Goal: Information Seeking & Learning: Learn about a topic

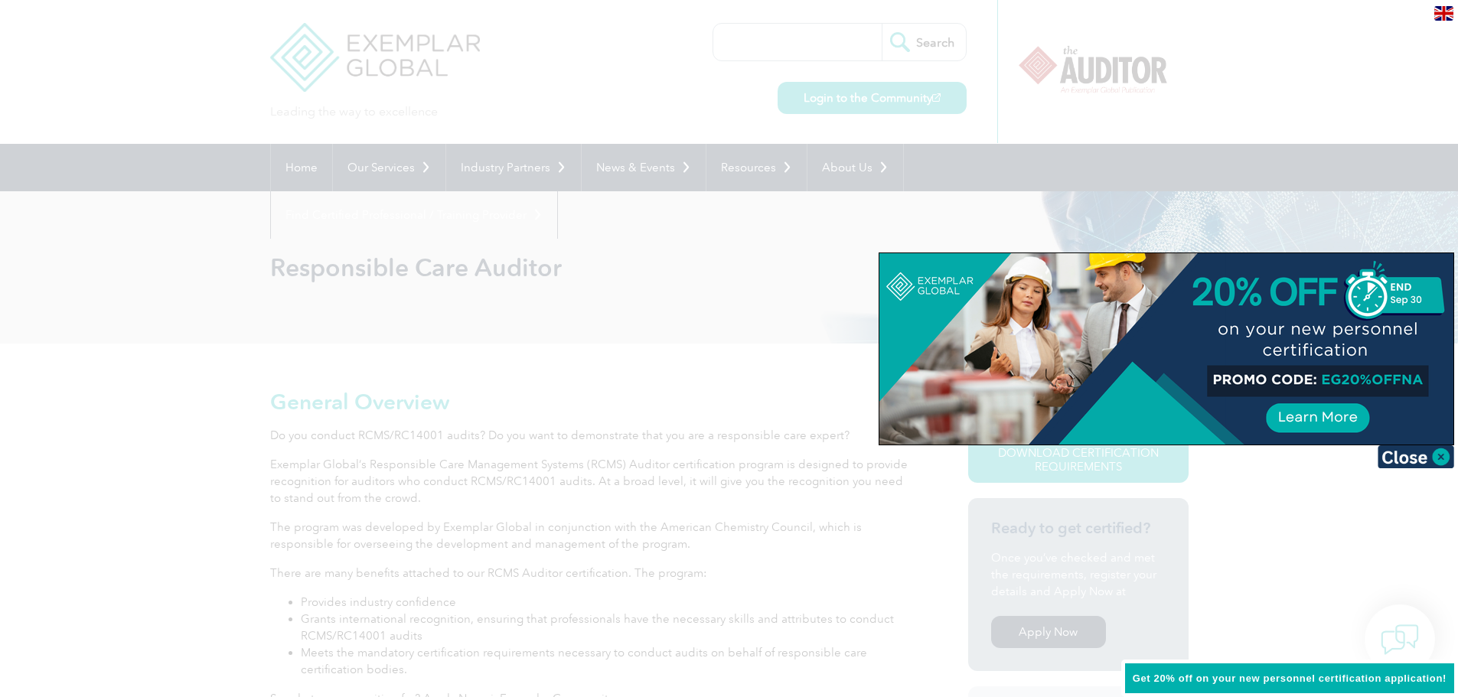
click at [738, 266] on div at bounding box center [729, 348] width 1458 height 697
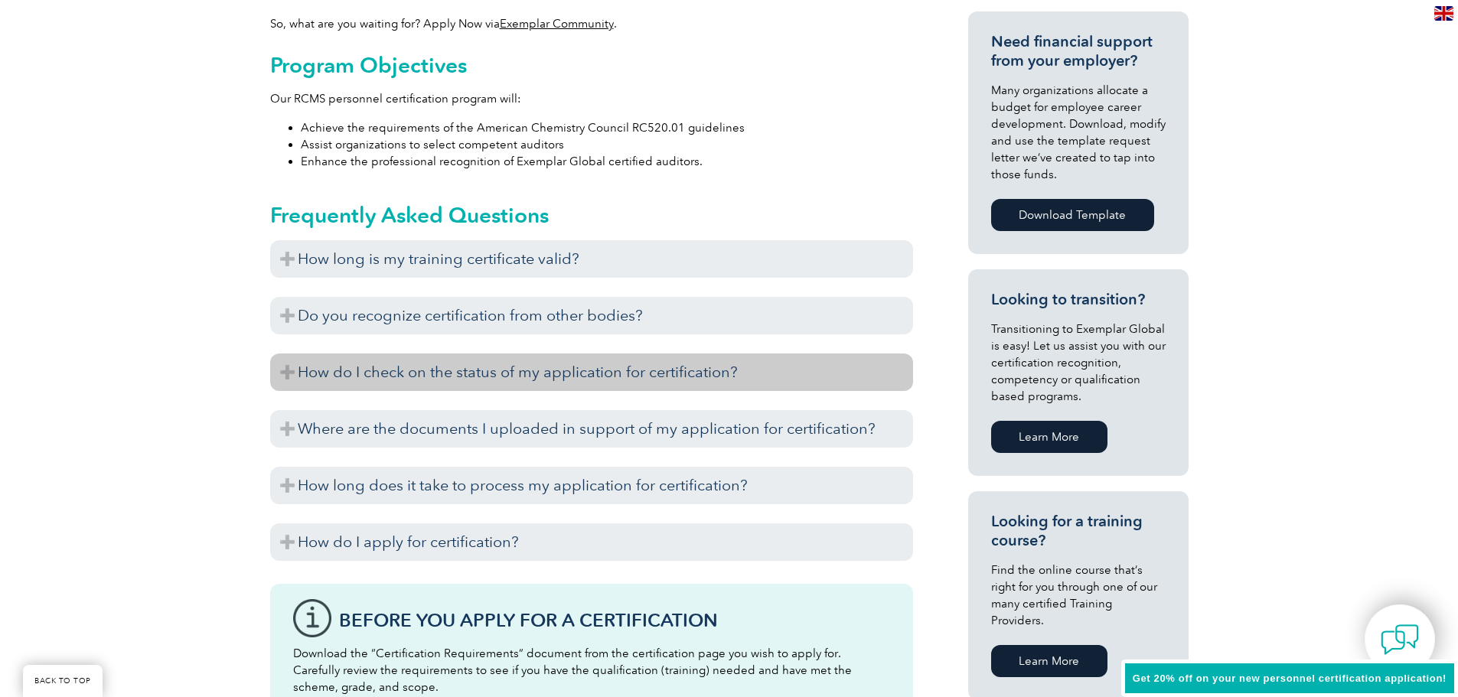
scroll to position [689, 0]
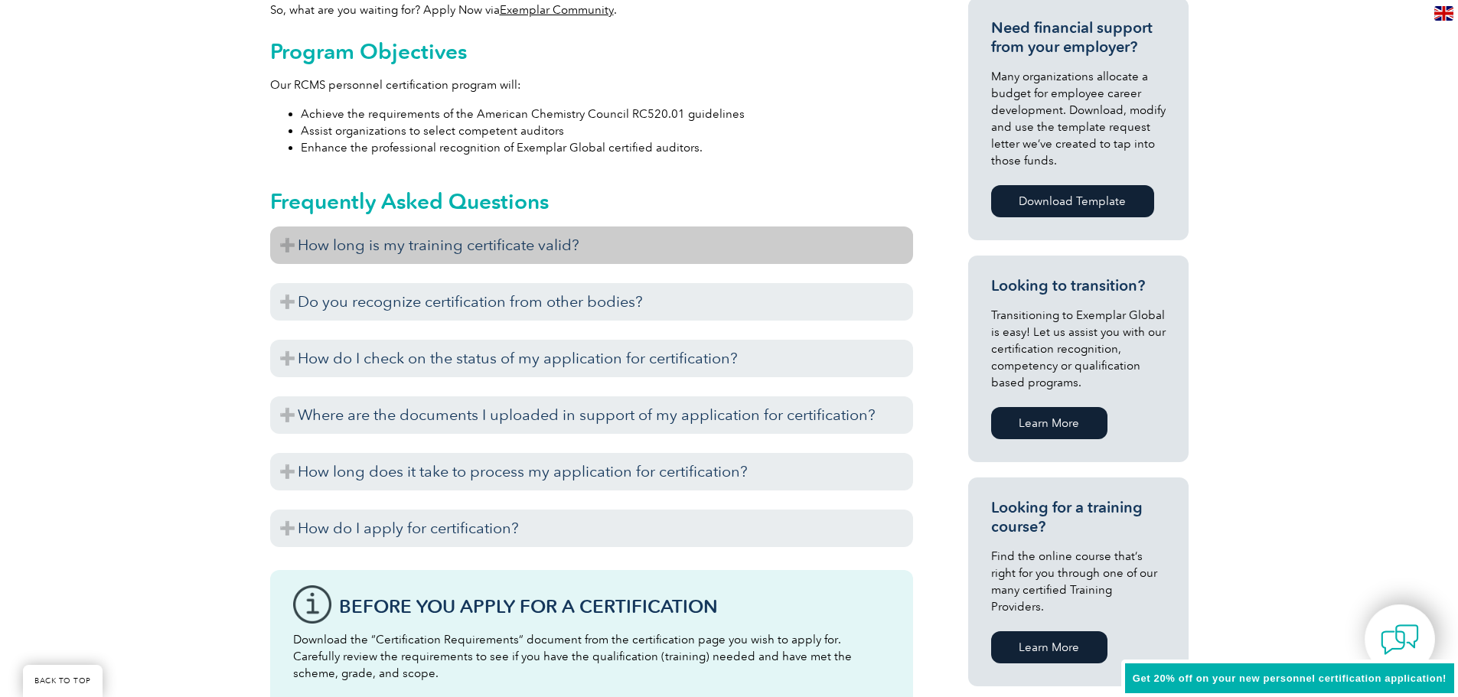
click at [288, 242] on h3 "How long is my training certificate valid?" at bounding box center [591, 246] width 643 height 38
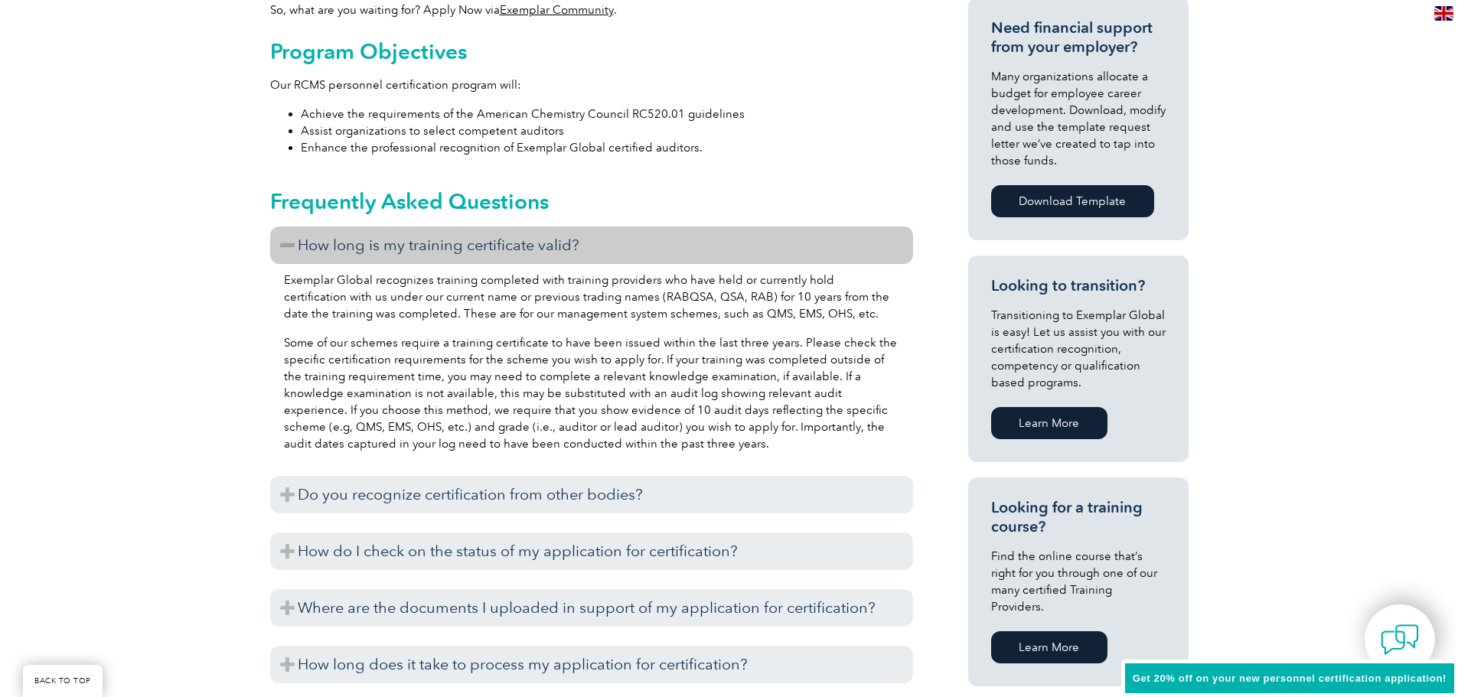
click at [288, 242] on h3 "How long is my training certificate valid?" at bounding box center [591, 246] width 643 height 38
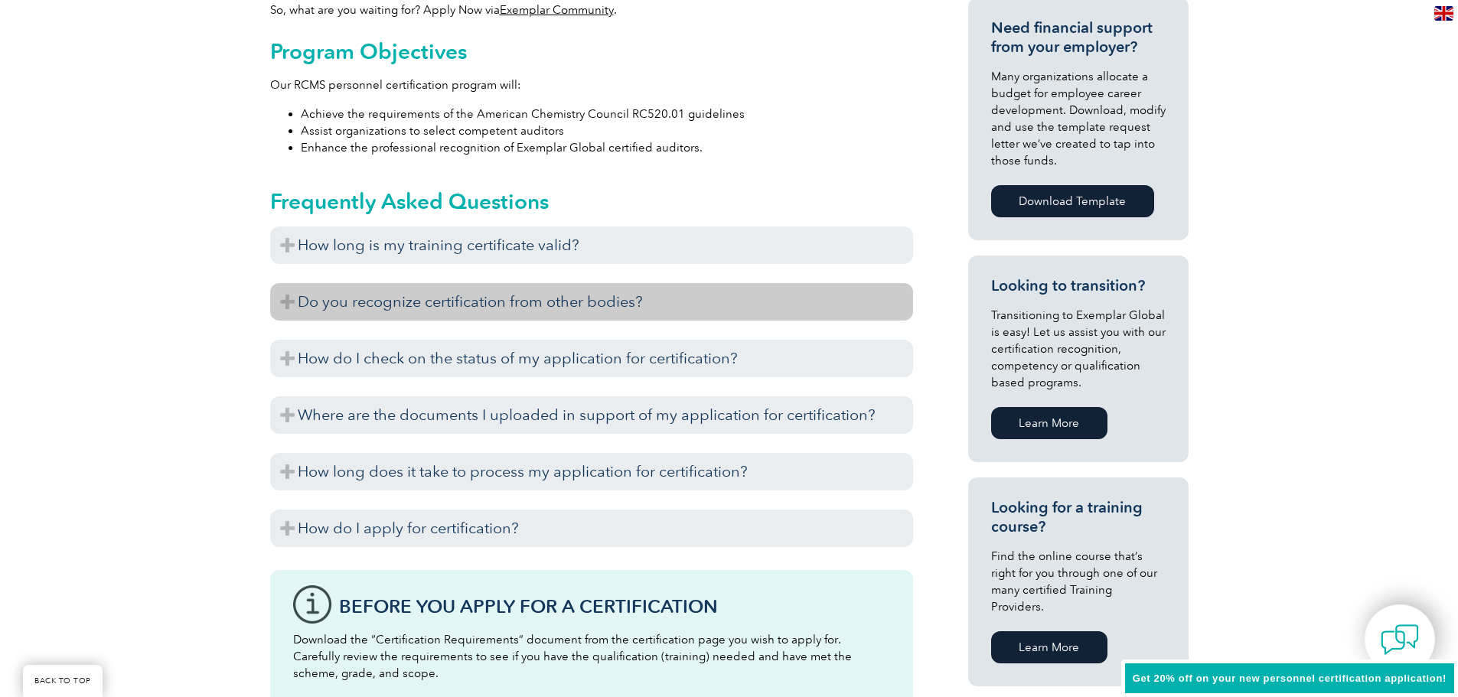
click at [289, 298] on h3 "Do you recognize certification from other bodies?" at bounding box center [591, 302] width 643 height 38
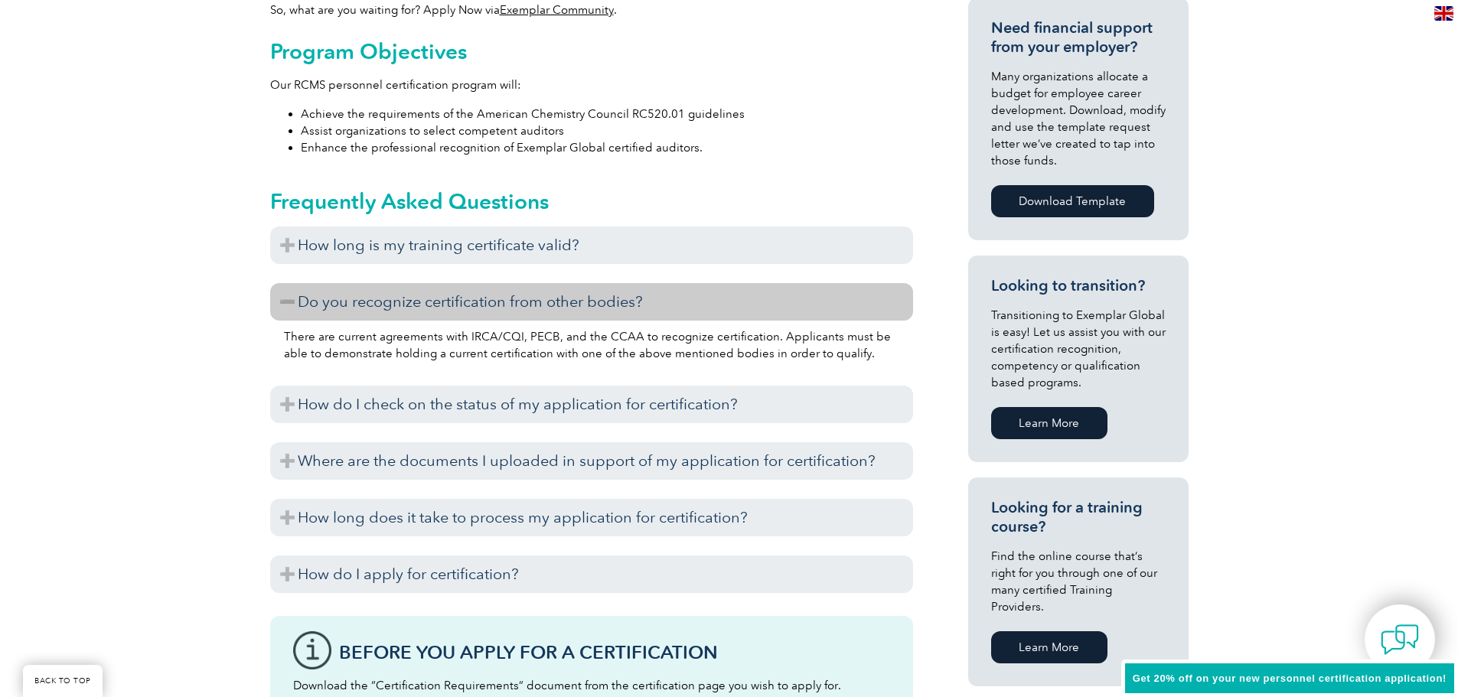
click at [289, 298] on h3 "Do you recognize certification from other bodies?" at bounding box center [591, 302] width 643 height 38
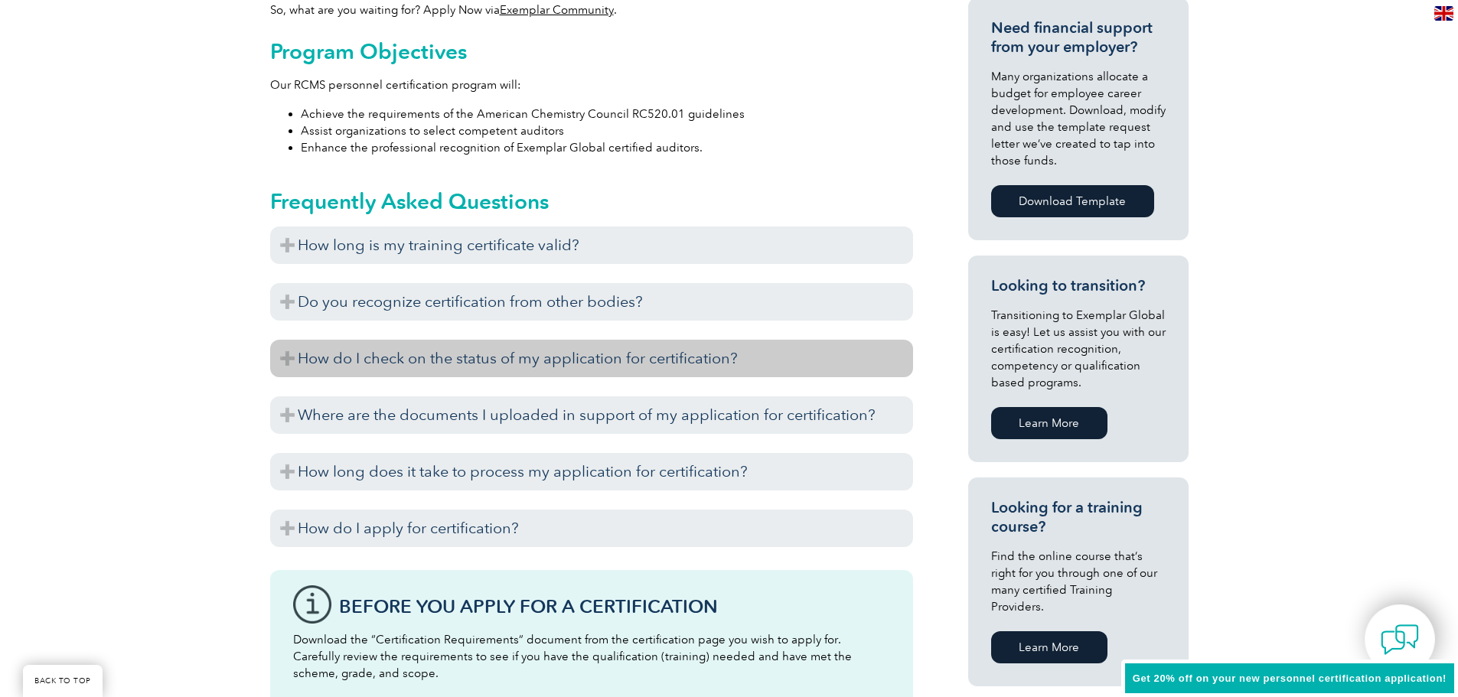
click at [284, 356] on h3 "How do I check on the status of my application for certification?" at bounding box center [591, 359] width 643 height 38
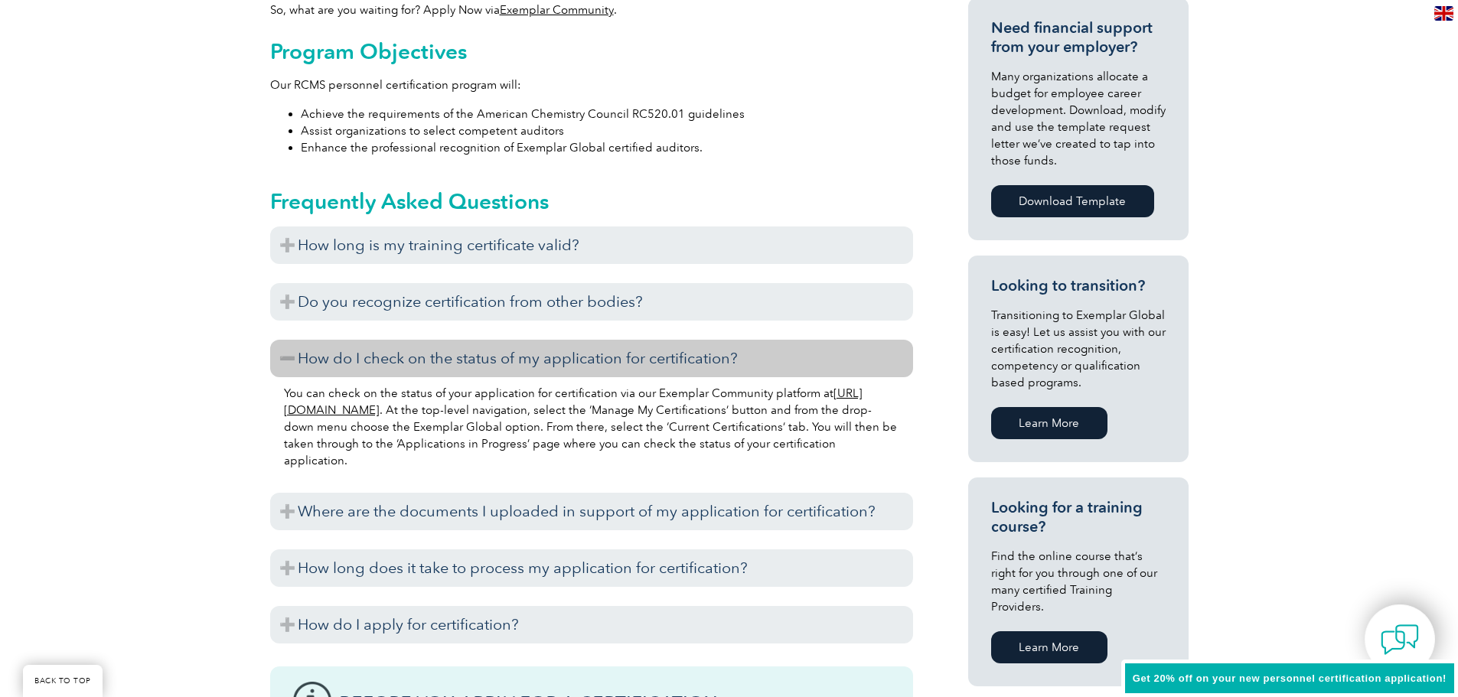
click at [284, 356] on h3 "How do I check on the status of my application for certification?" at bounding box center [591, 359] width 643 height 38
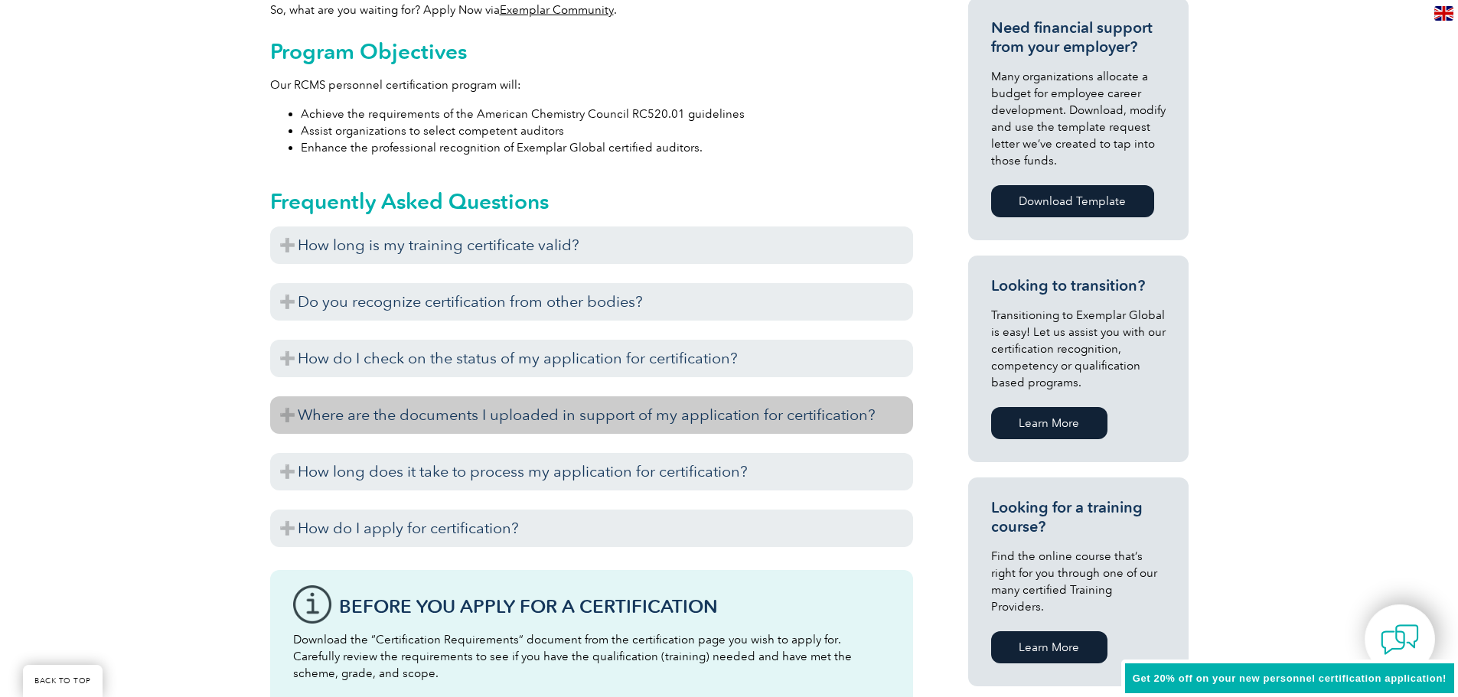
click at [284, 415] on h3 "Where are the documents I uploaded in support of my application for certificati…" at bounding box center [591, 416] width 643 height 38
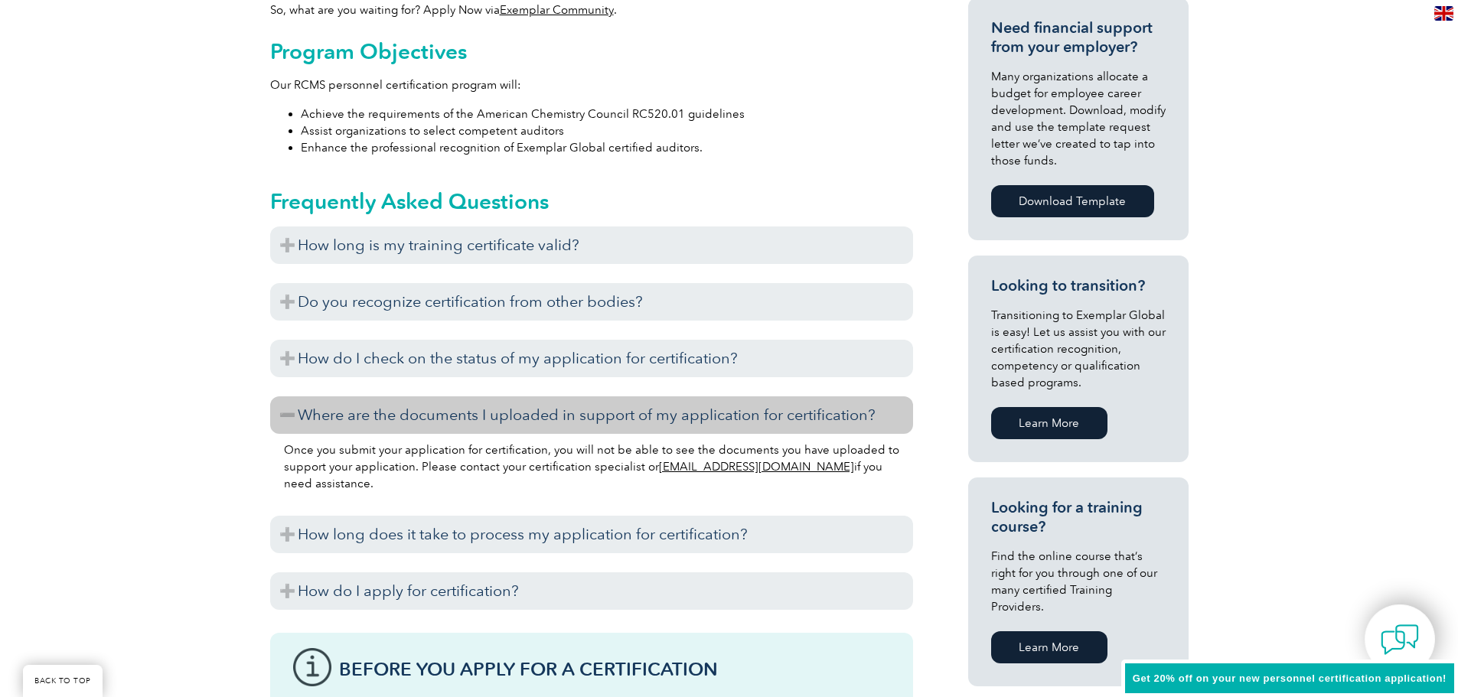
click at [284, 415] on h3 "Where are the documents I uploaded in support of my application for certificati…" at bounding box center [591, 416] width 643 height 38
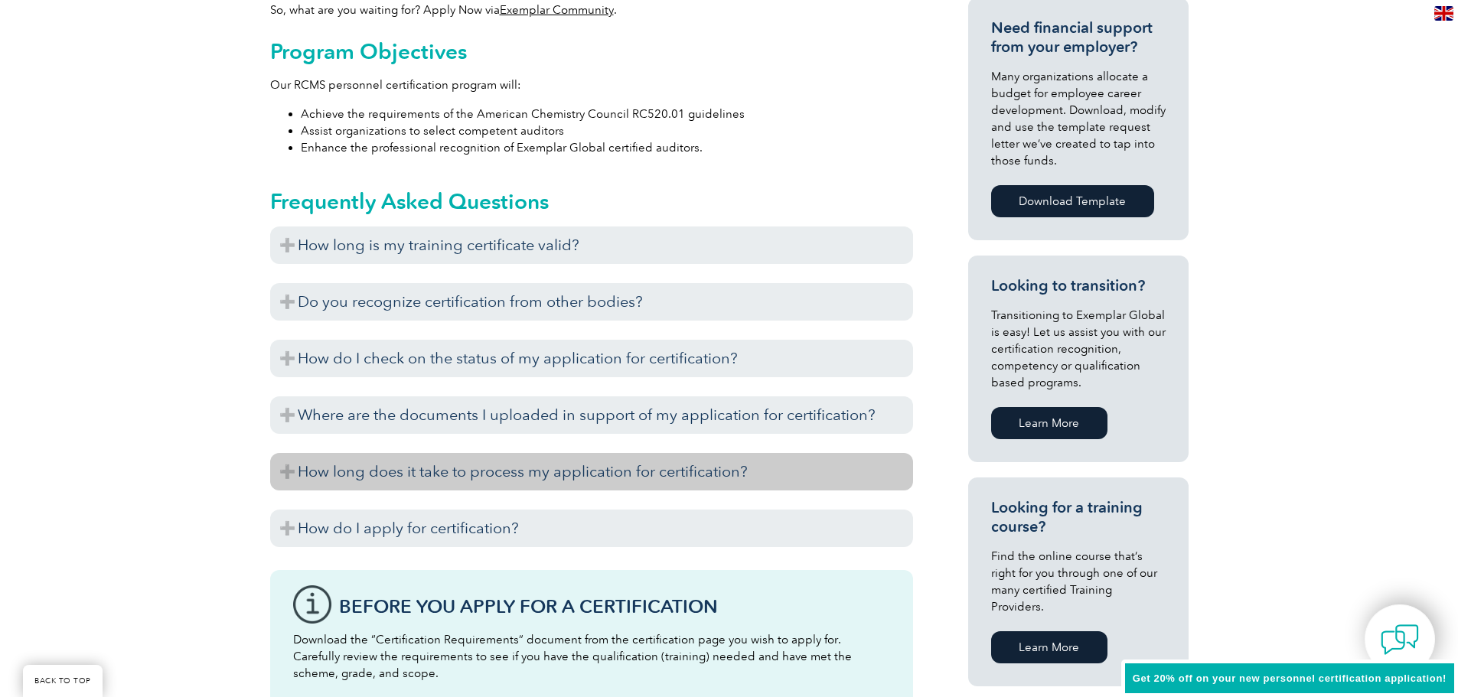
click at [282, 469] on h3 "How long does it take to process my application for certification?" at bounding box center [591, 472] width 643 height 38
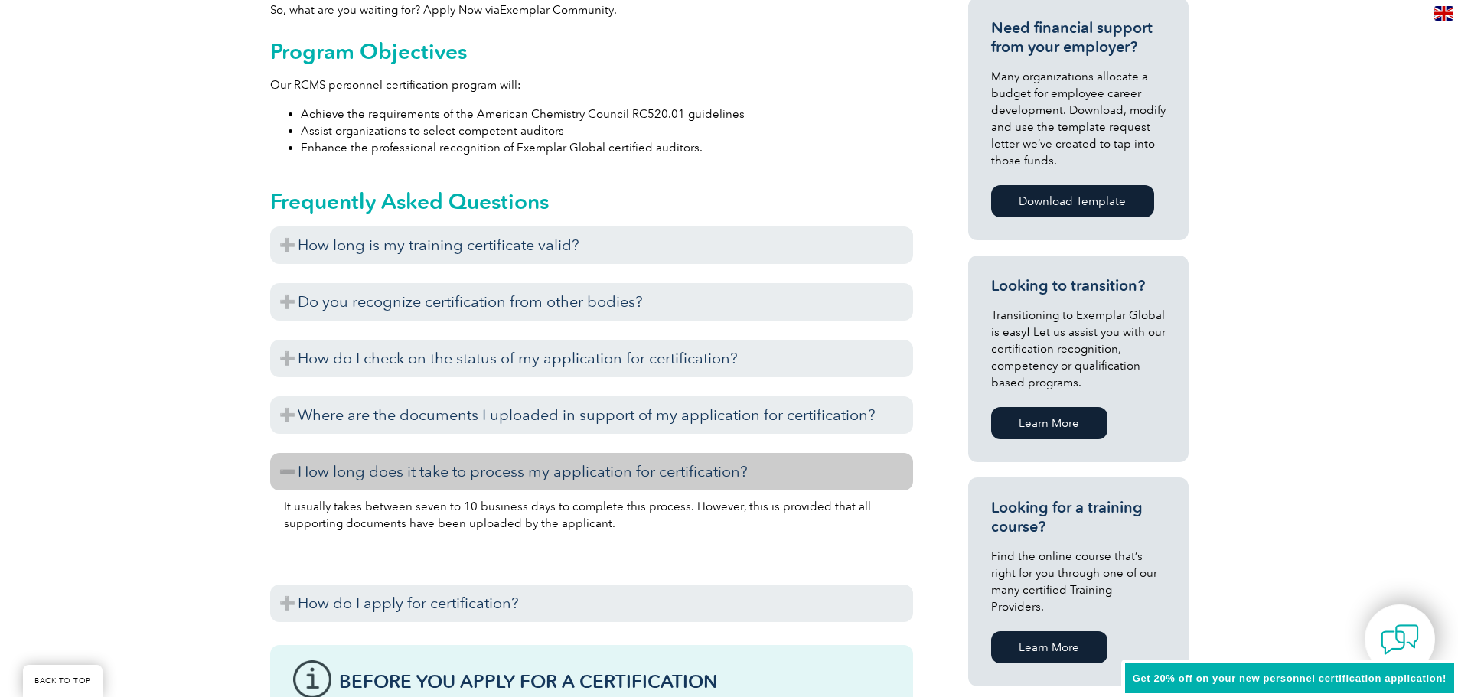
click at [282, 469] on h3 "How long does it take to process my application for certification?" at bounding box center [591, 472] width 643 height 38
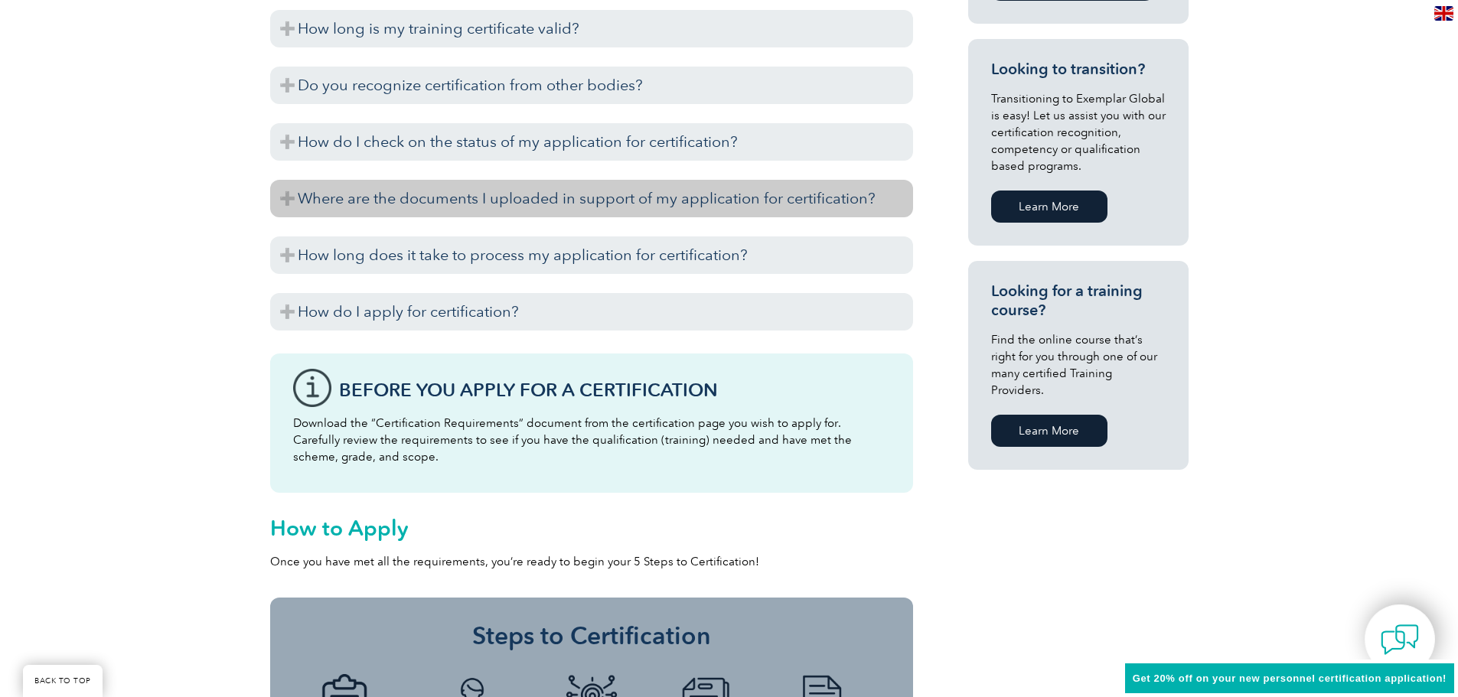
scroll to position [919, 0]
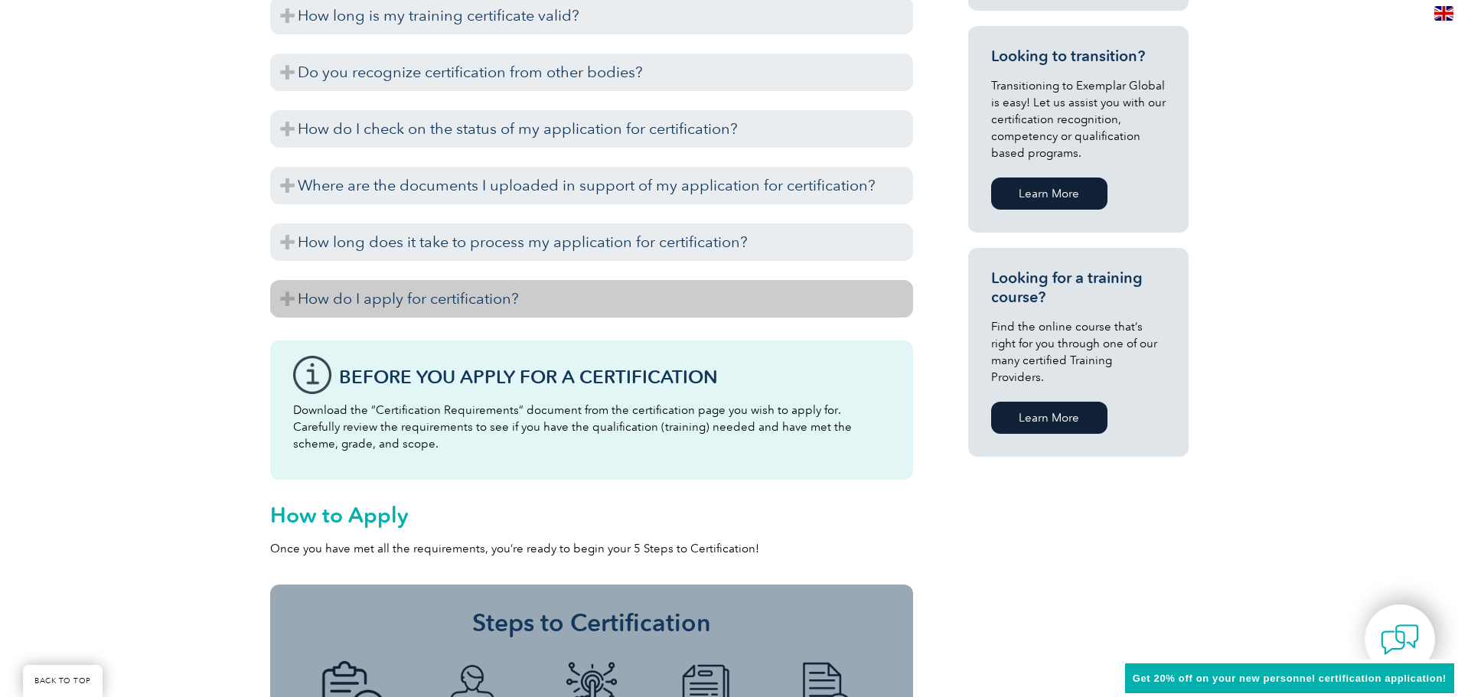
click at [288, 296] on h3 "How do I apply for certification?" at bounding box center [591, 299] width 643 height 38
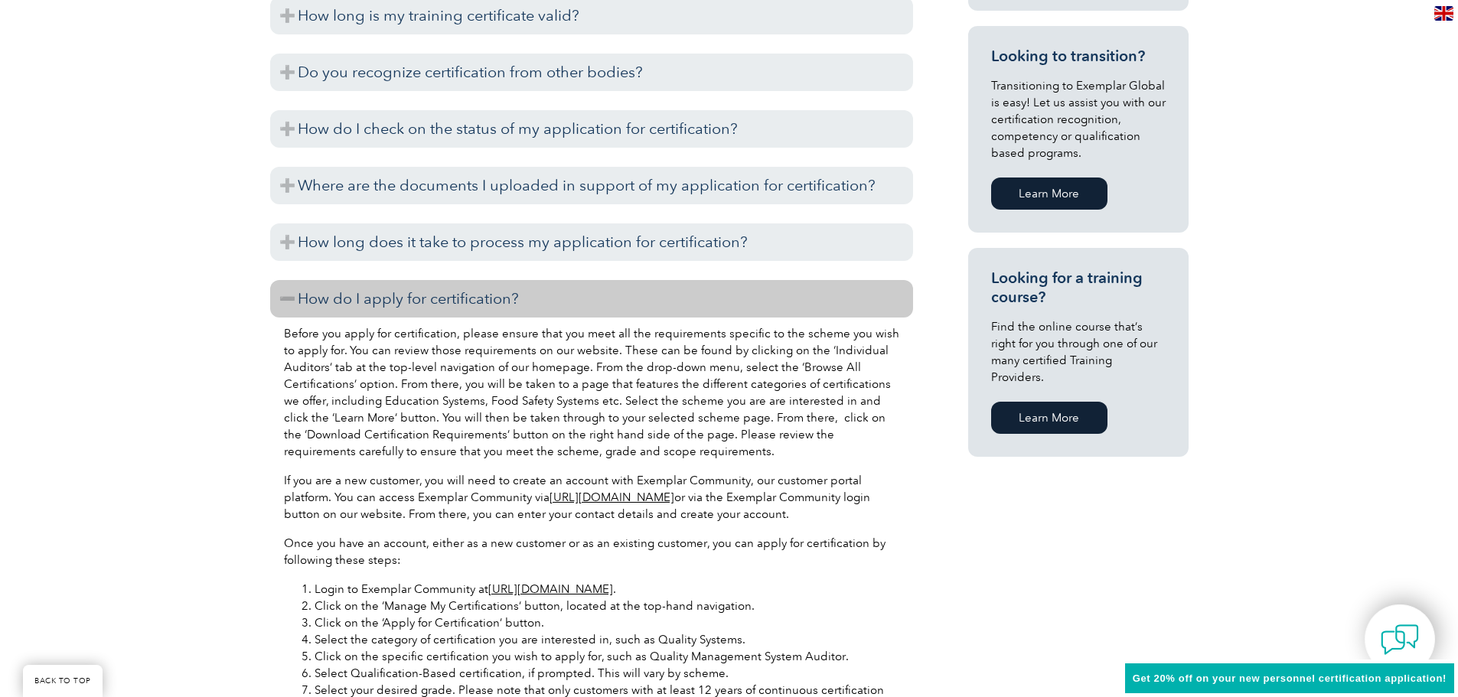
click at [288, 296] on h3 "How do I apply for certification?" at bounding box center [591, 299] width 643 height 38
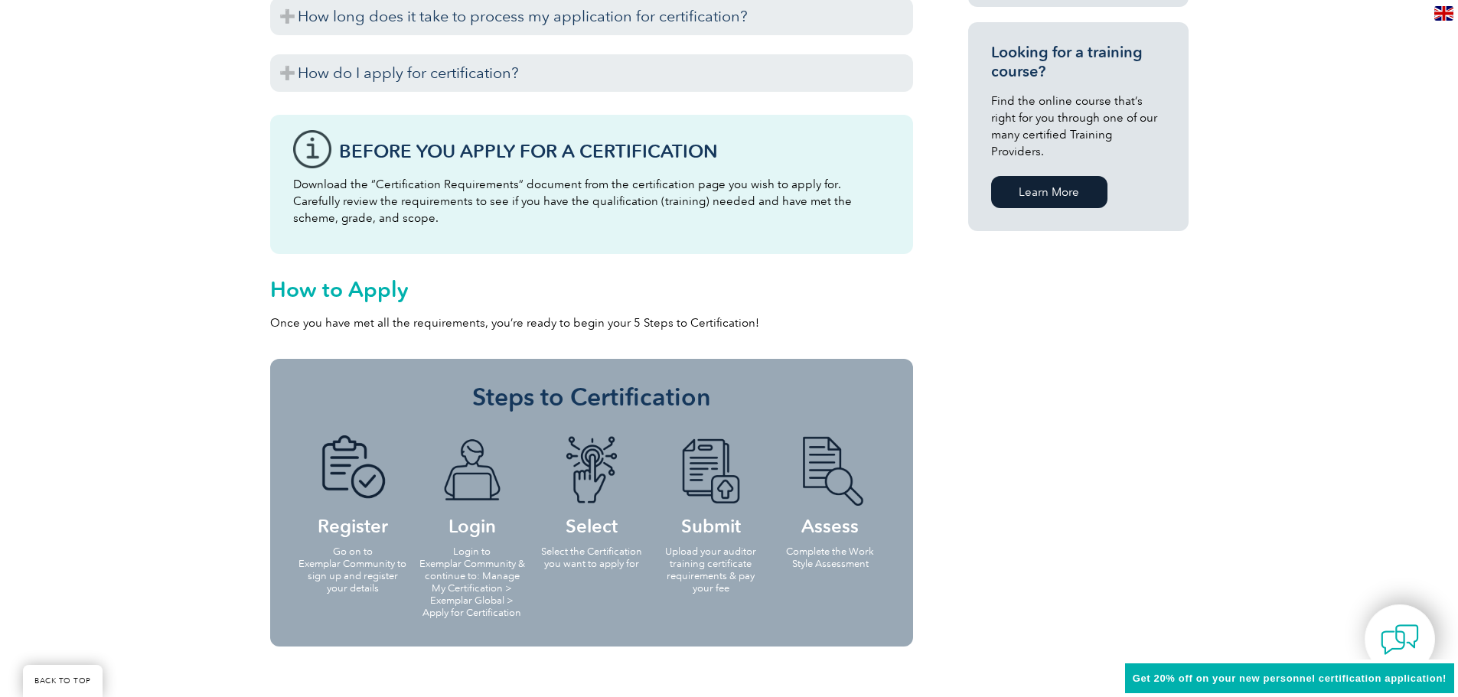
scroll to position [1148, 0]
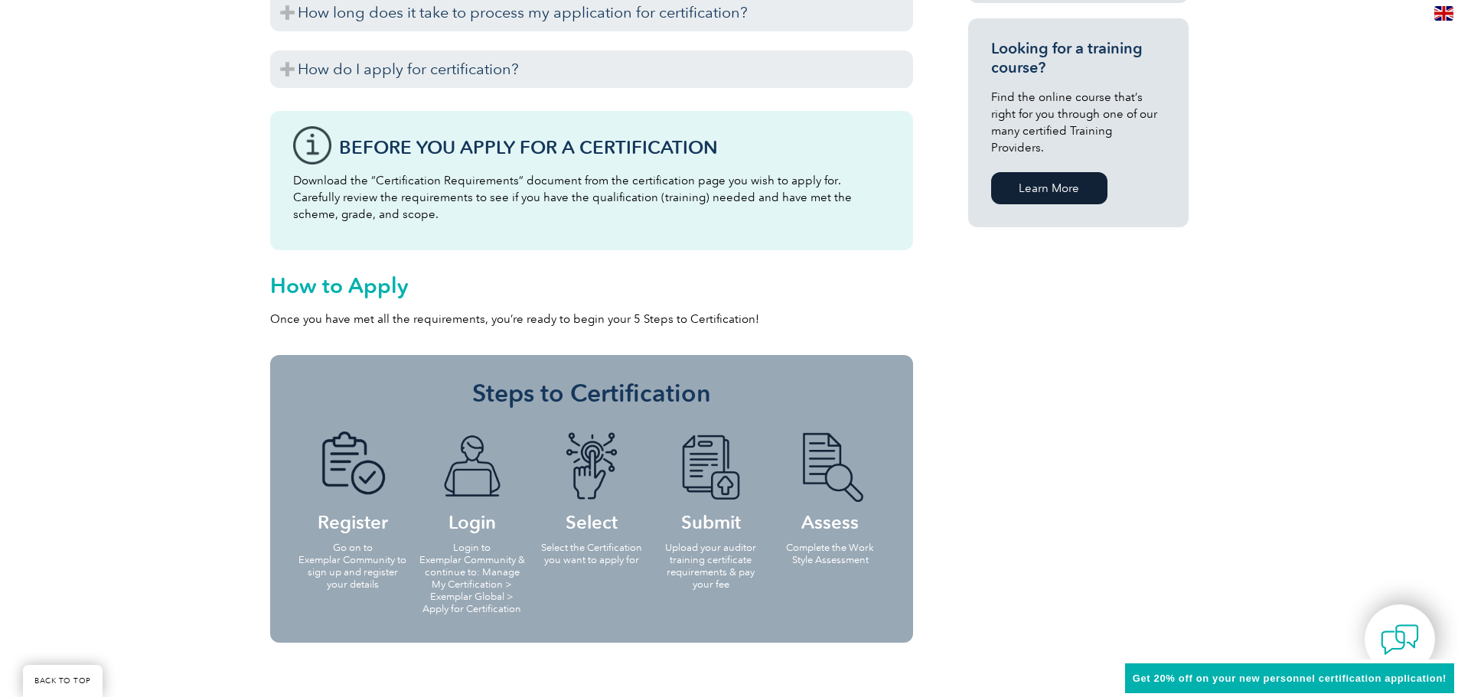
click at [1047, 172] on link "Learn More" at bounding box center [1049, 188] width 116 height 32
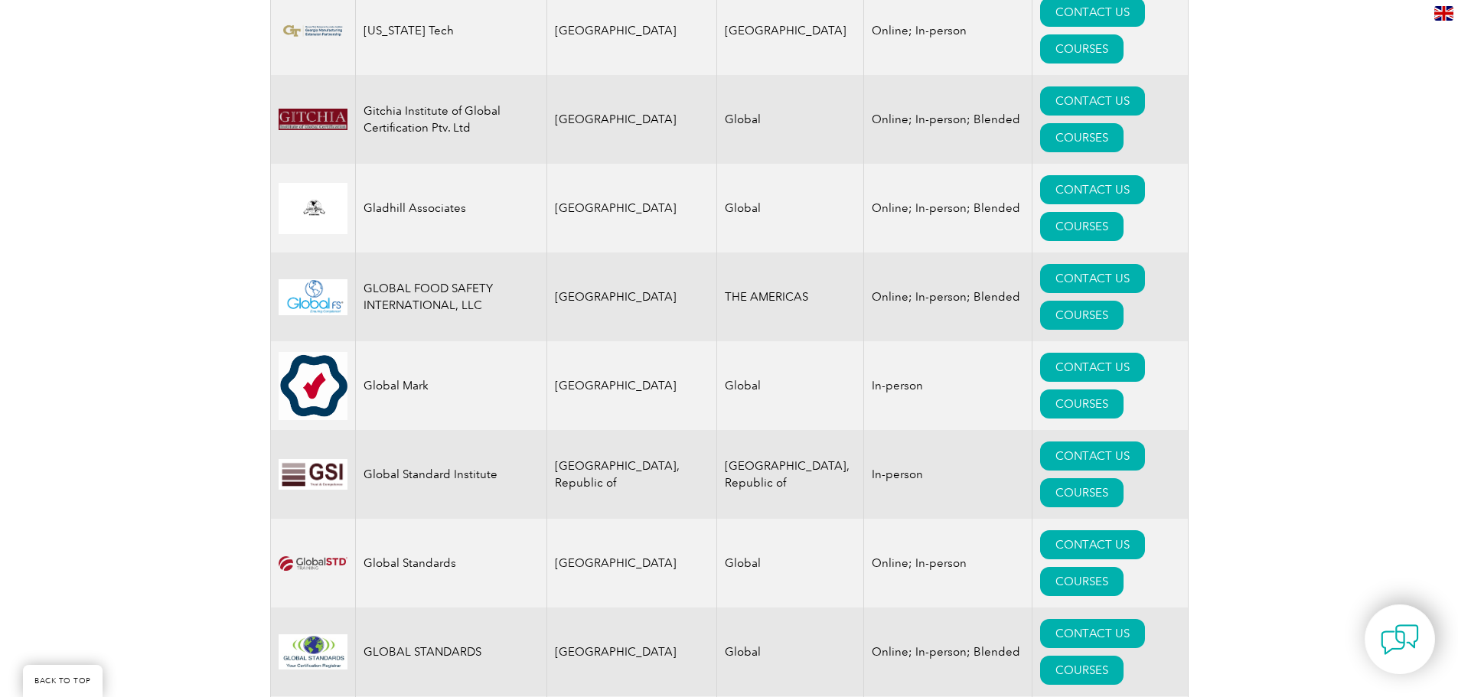
scroll to position [8975, 0]
